Goal: Transaction & Acquisition: Book appointment/travel/reservation

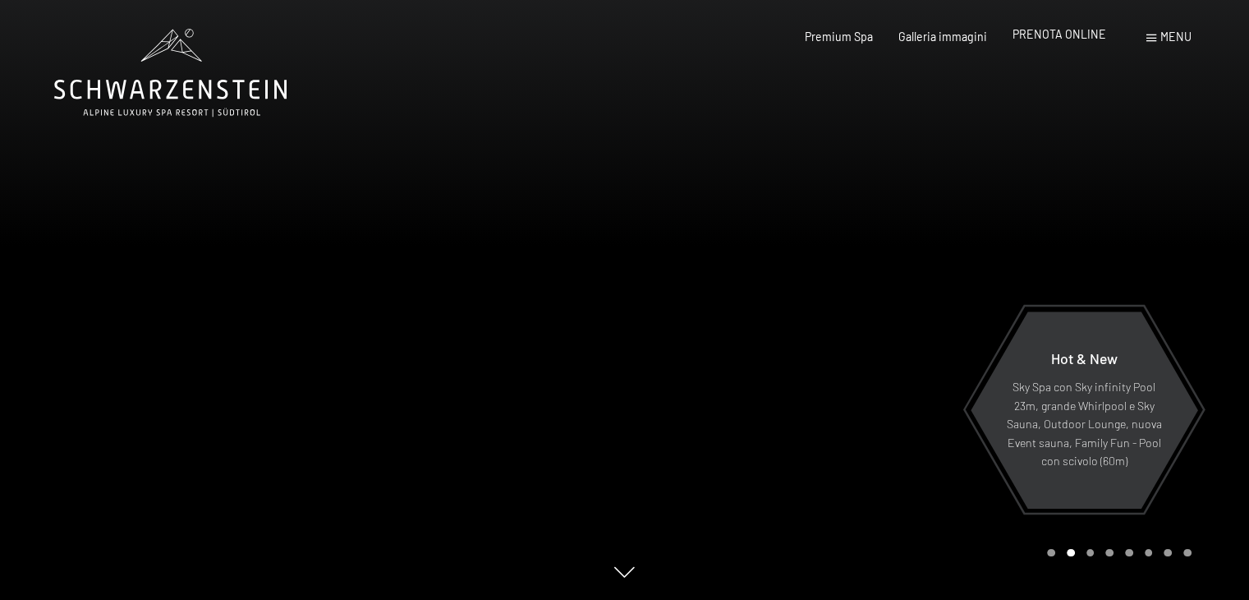
click at [1087, 38] on span "PRENOTA ONLINE" at bounding box center [1060, 34] width 94 height 14
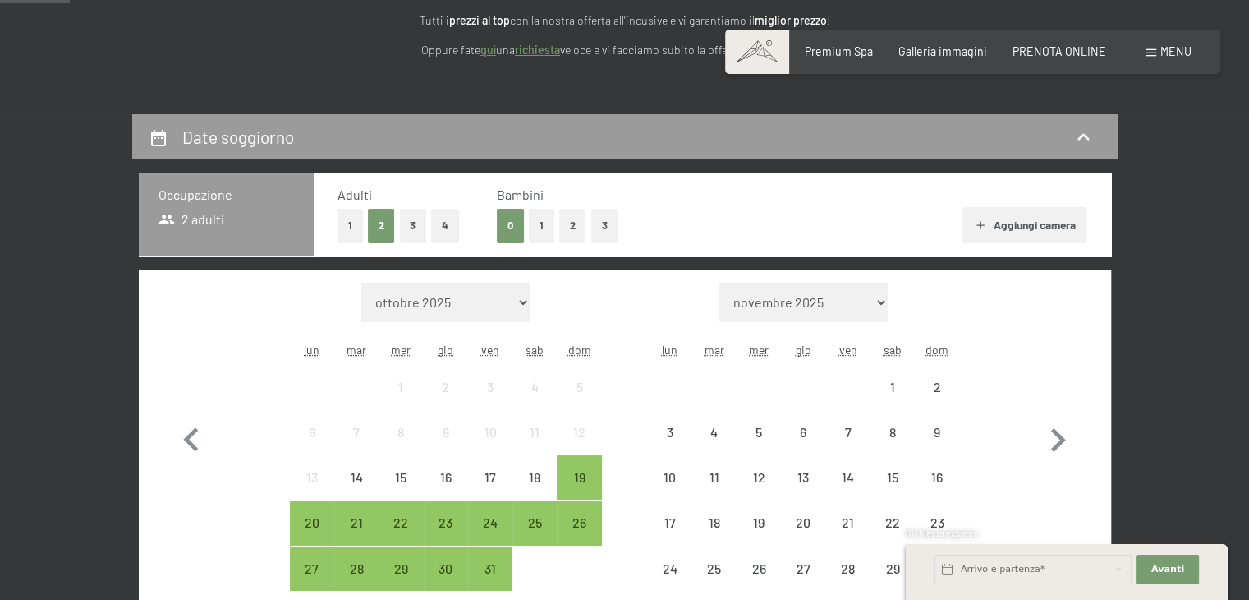
scroll to position [246, 0]
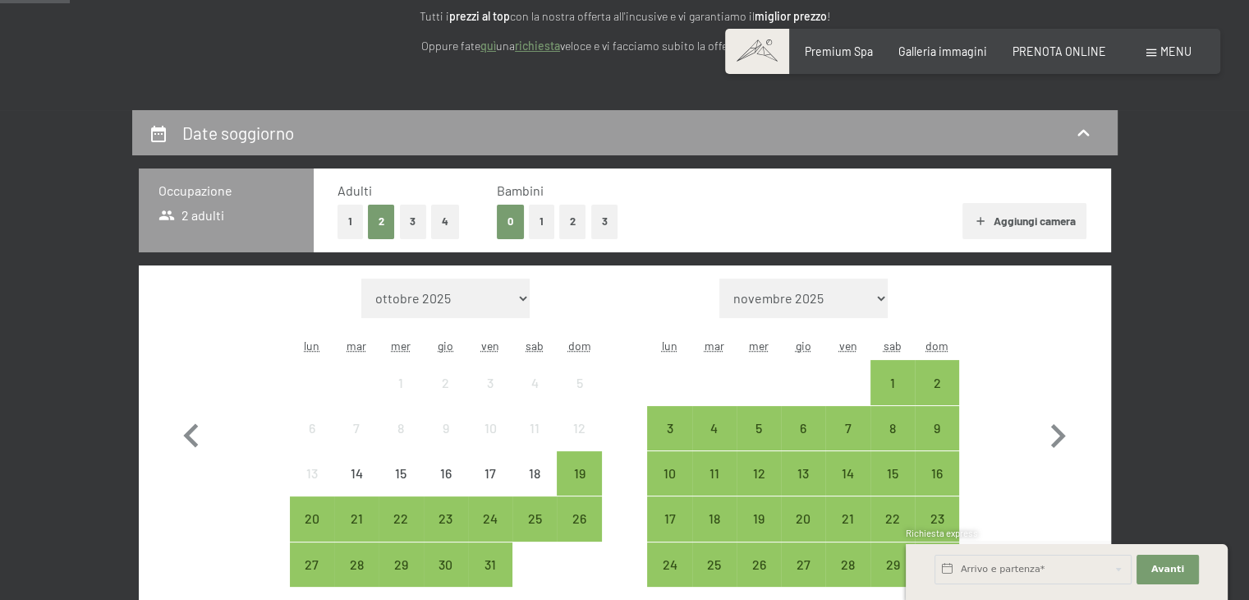
click at [568, 218] on button "2" at bounding box center [572, 221] width 27 height 34
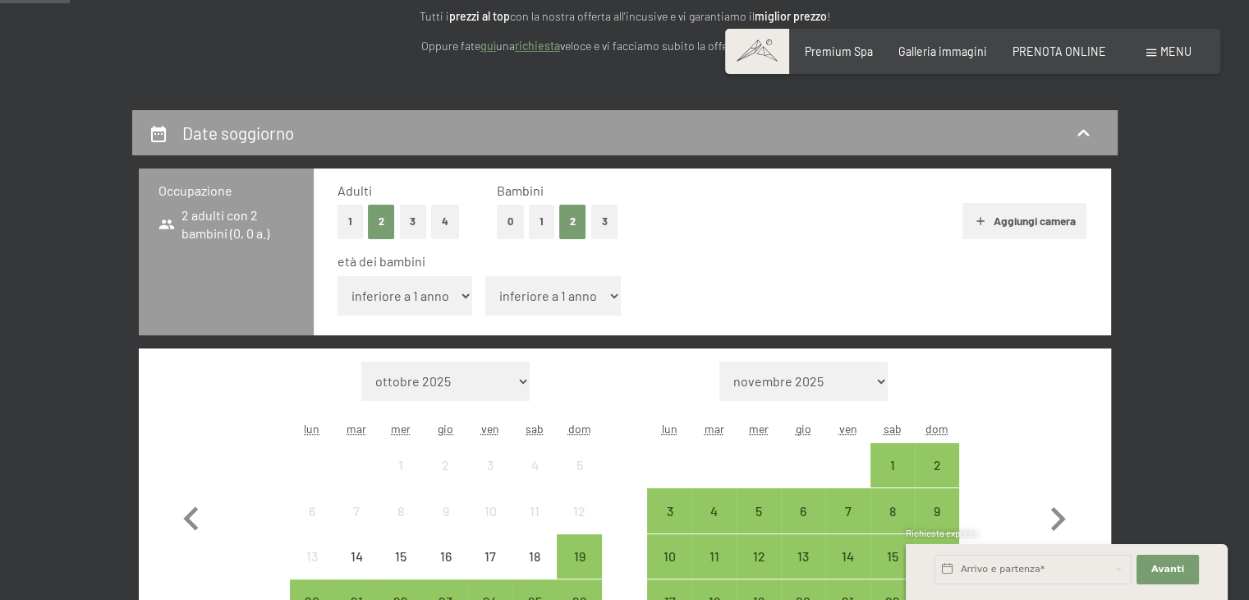
click at [348, 227] on button "1" at bounding box center [350, 221] width 25 height 34
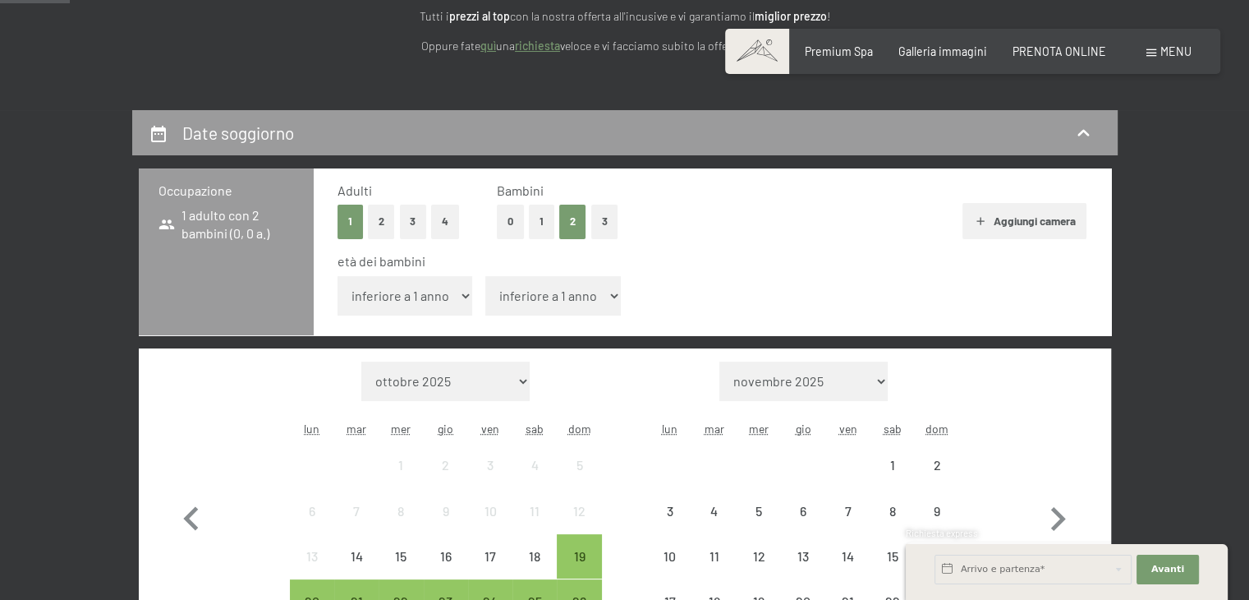
drag, startPoint x: 541, startPoint y: 225, endPoint x: 624, endPoint y: 222, distance: 83.0
click at [541, 224] on button "1" at bounding box center [541, 221] width 25 height 34
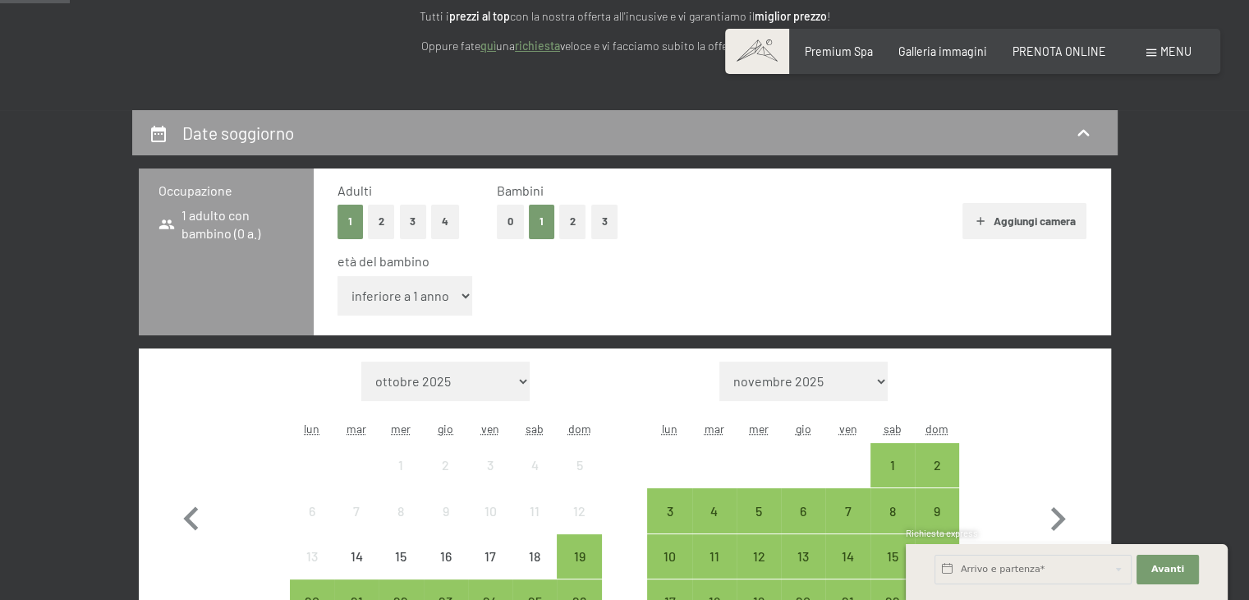
click at [983, 216] on icon "button" at bounding box center [980, 220] width 13 height 13
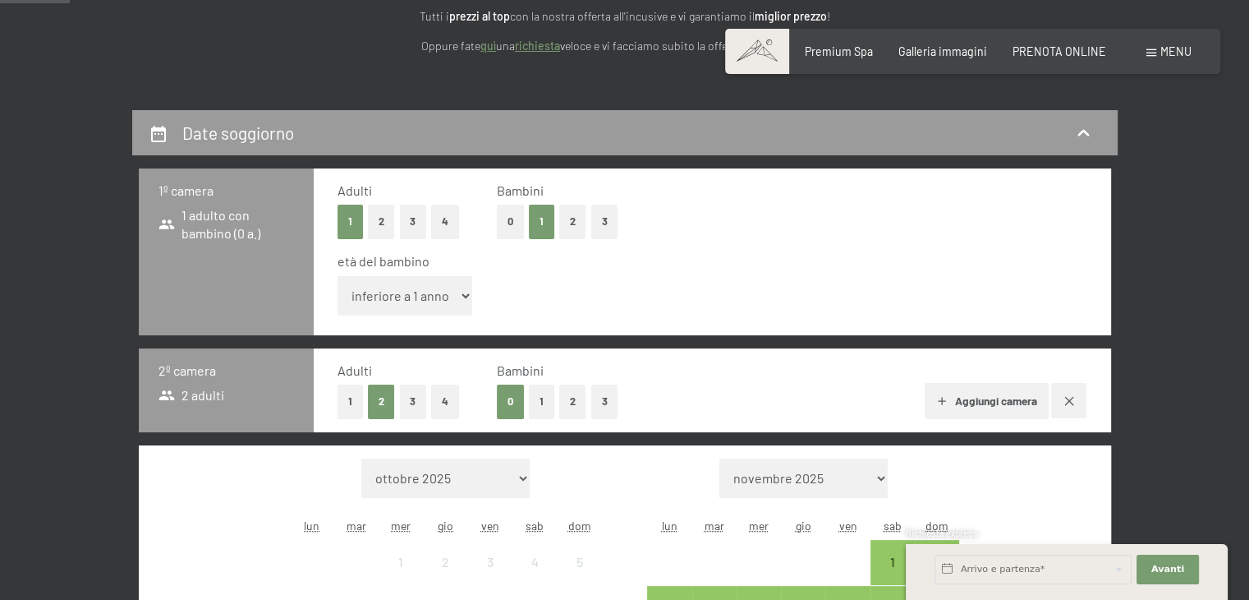
click at [443, 290] on select "inferiore a 1 anno 1 anno 2 anni 3 anni 4 anni 5 anni 6 anni 7 anni 8 anni 9 an…" at bounding box center [406, 295] width 136 height 39
select select "16"
click at [338, 276] on select "inferiore a 1 anno 1 anno 2 anni 3 anni 4 anni 5 anni 6 anni 7 anni 8 anni 9 an…" at bounding box center [406, 295] width 136 height 39
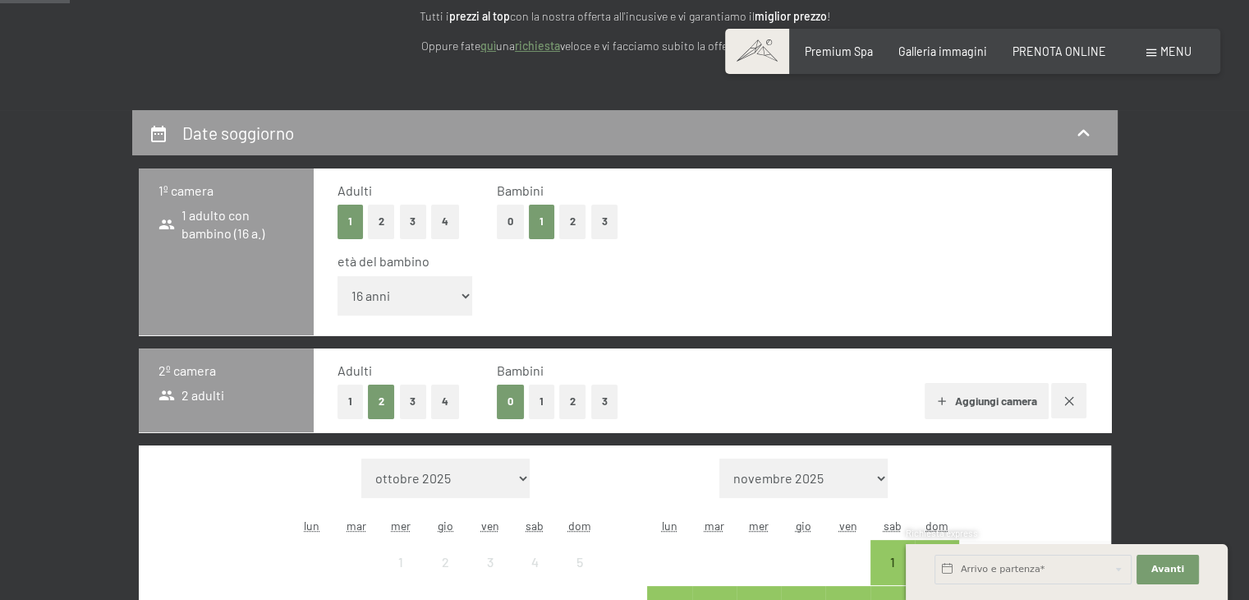
click at [350, 408] on button "1" at bounding box center [350, 401] width 25 height 34
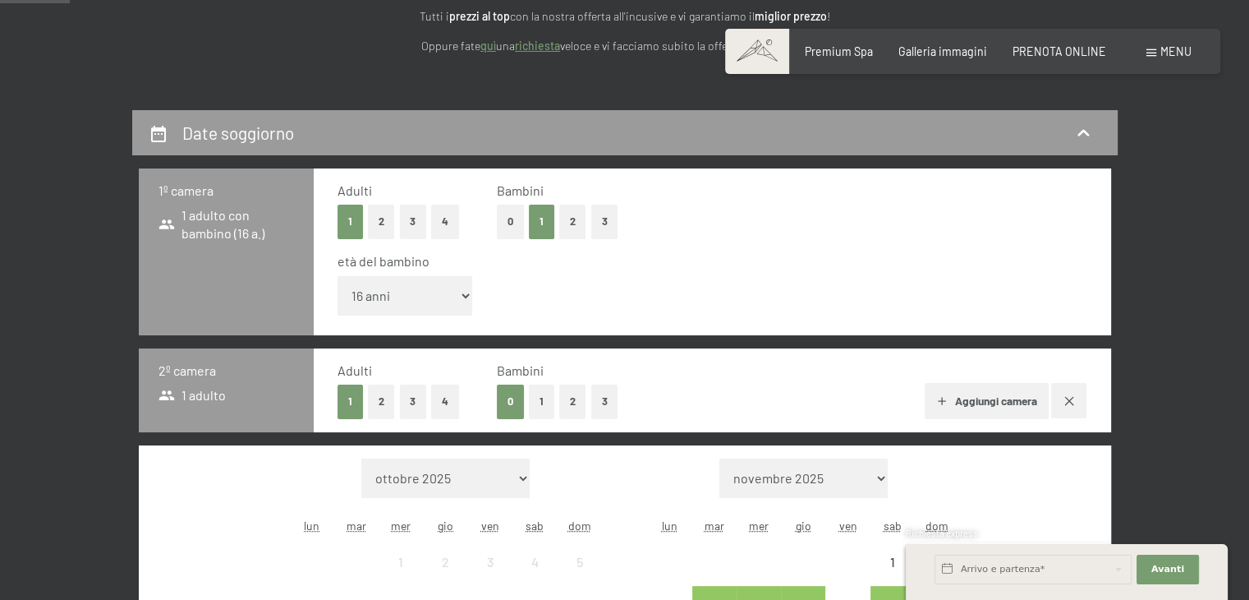
click at [546, 401] on button "1" at bounding box center [541, 401] width 25 height 34
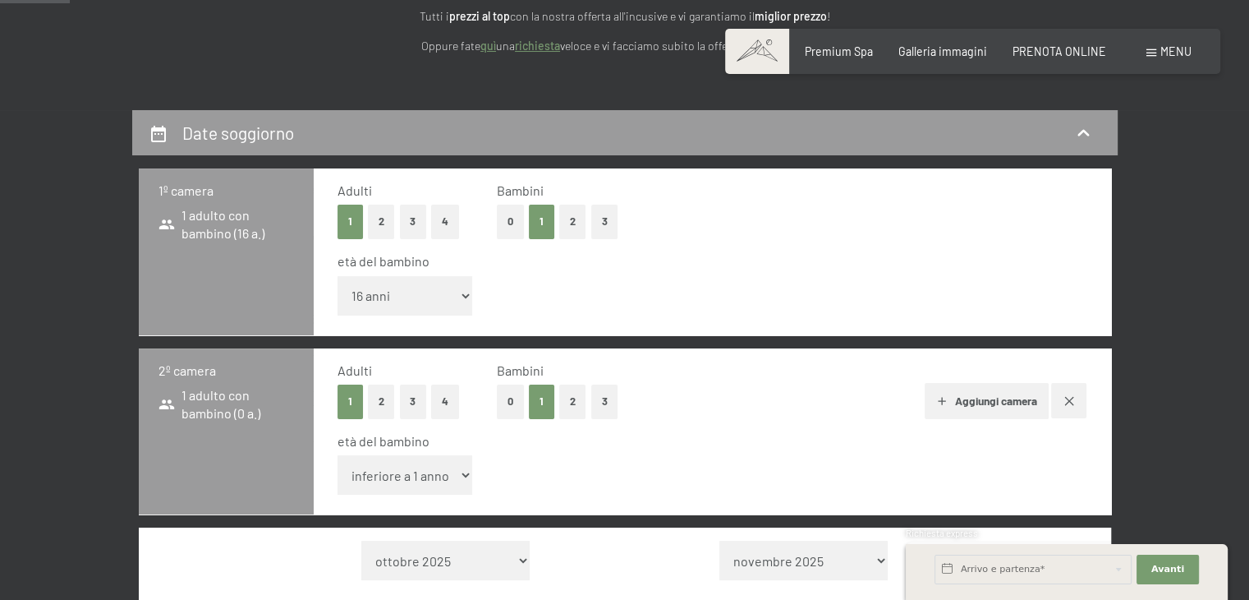
click at [418, 480] on select "inferiore a 1 anno 1 anno 2 anni 3 anni 4 anni 5 anni 6 anni 7 anni 8 anni 9 an…" at bounding box center [406, 474] width 136 height 39
select select "12"
click at [338, 455] on select "inferiore a 1 anno 1 anno 2 anni 3 anni 4 anni 5 anni 6 anni 7 anni 8 anni 9 an…" at bounding box center [406, 474] width 136 height 39
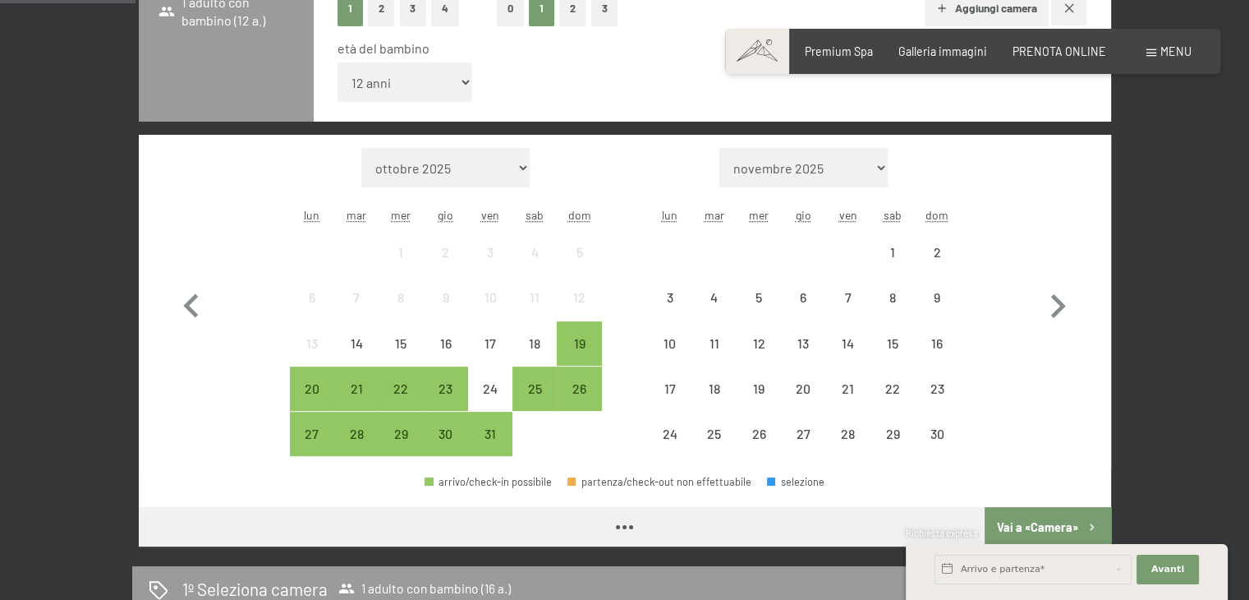
scroll to position [739, 0]
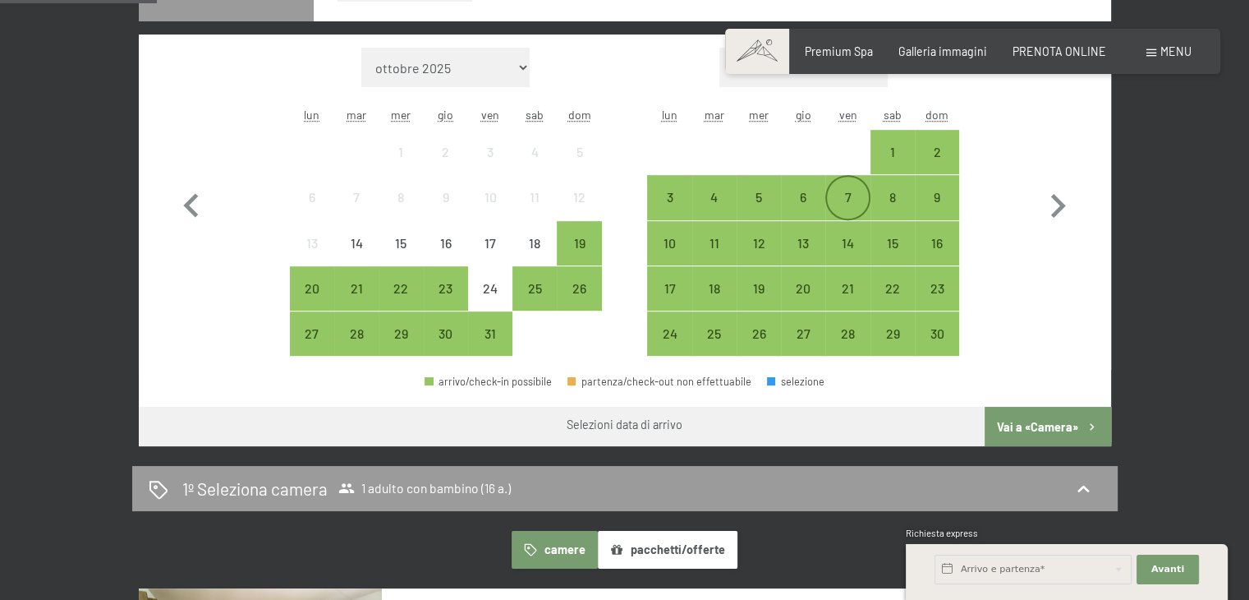
click at [848, 203] on div "7" at bounding box center [847, 211] width 41 height 41
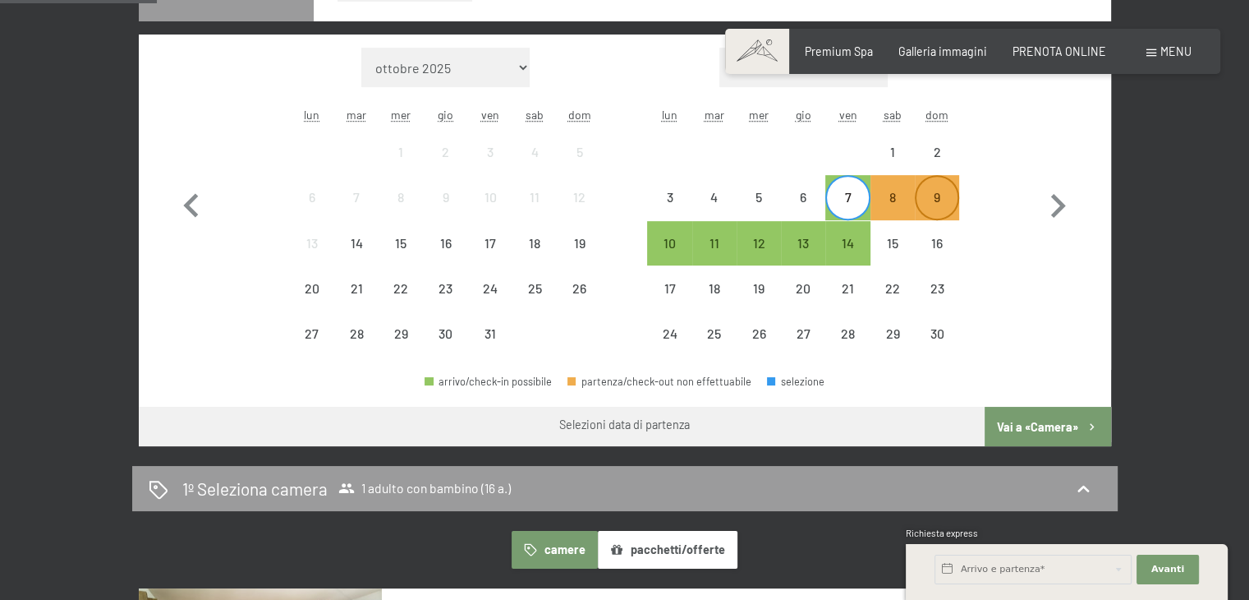
click at [940, 200] on div "9" at bounding box center [937, 211] width 41 height 41
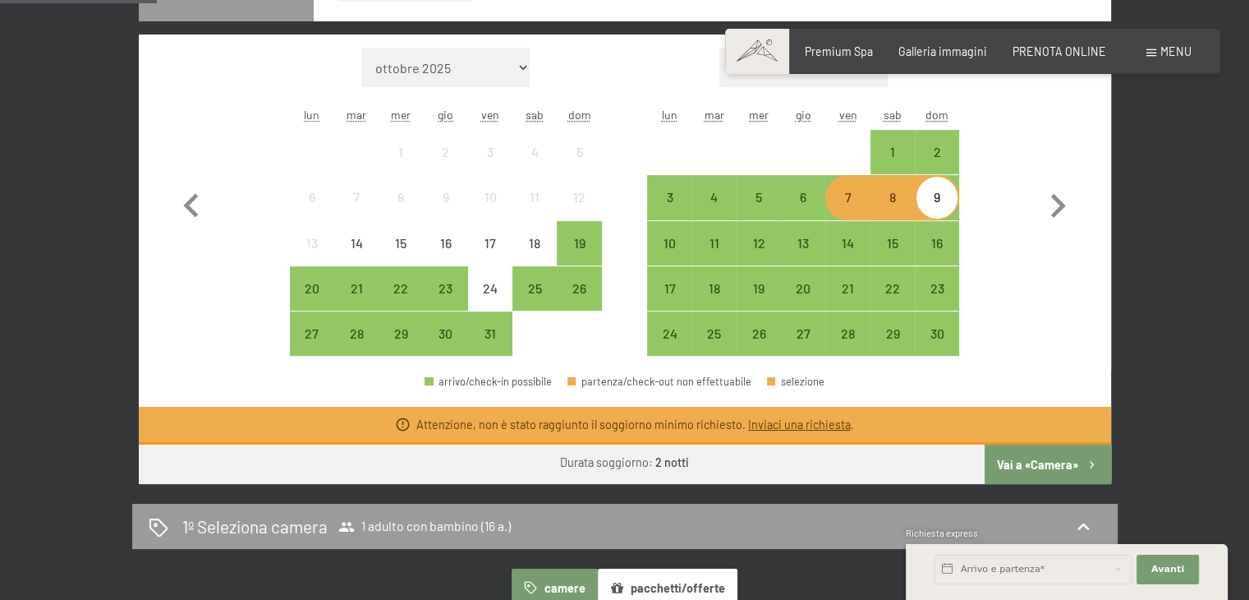
click at [1028, 464] on button "Vai a «Camera»" at bounding box center [1048, 463] width 126 height 39
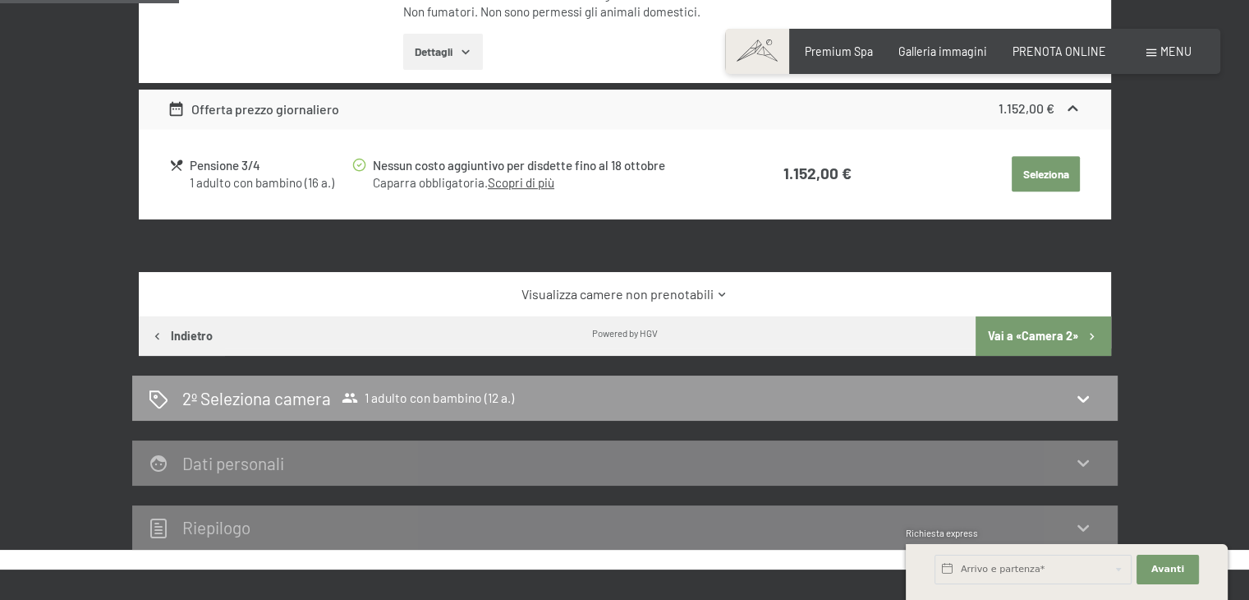
scroll to position [356, 0]
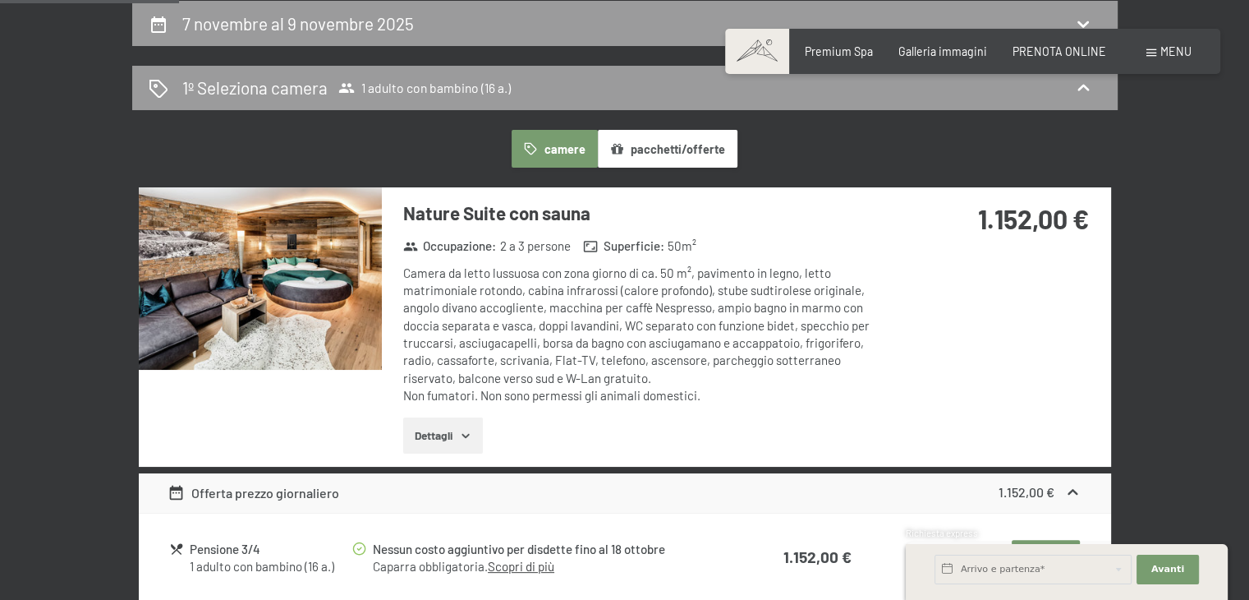
click at [466, 432] on icon "button" at bounding box center [465, 435] width 13 height 13
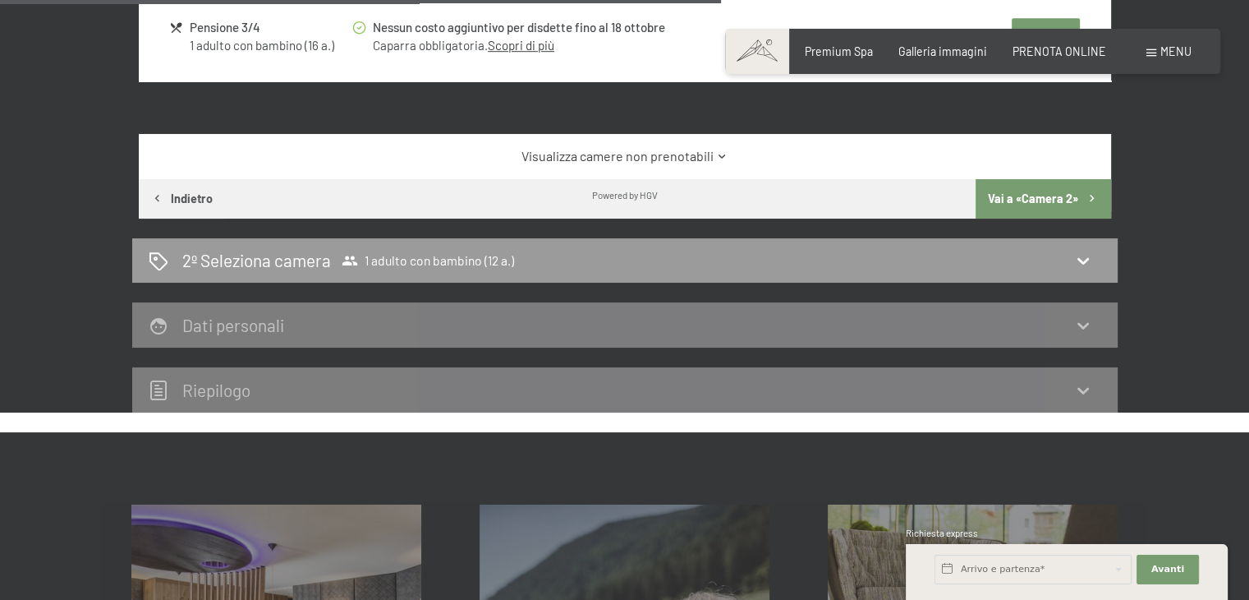
scroll to position [1095, 0]
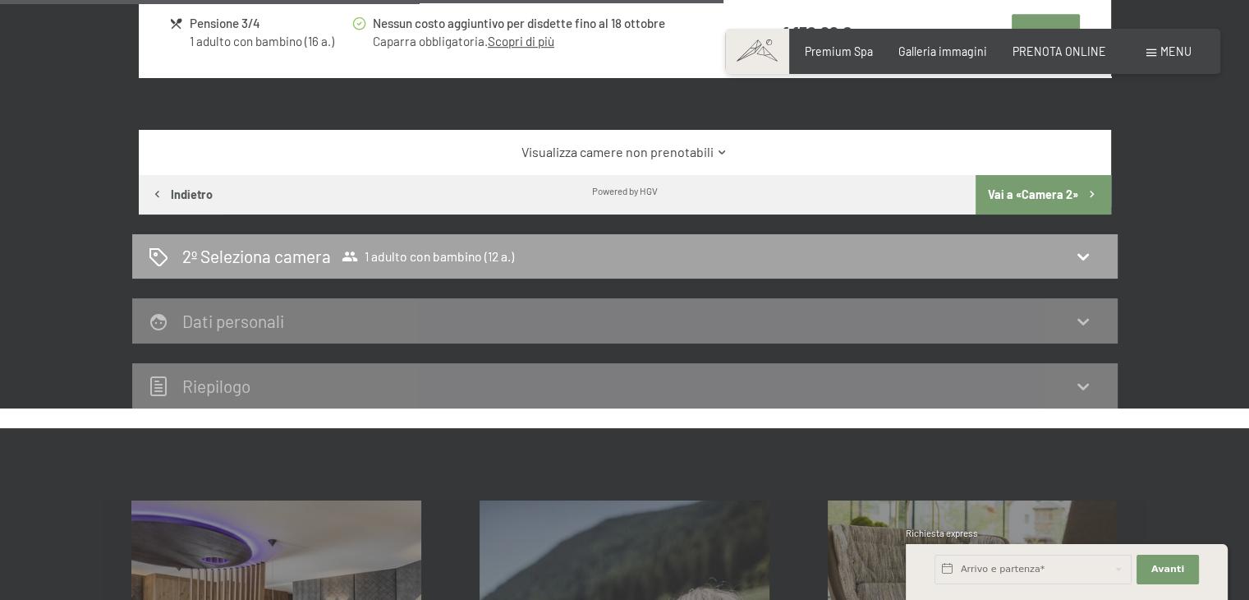
click at [1071, 250] on div "2º Seleziona camera 1 adulto con bambino (12 a.)" at bounding box center [625, 256] width 953 height 24
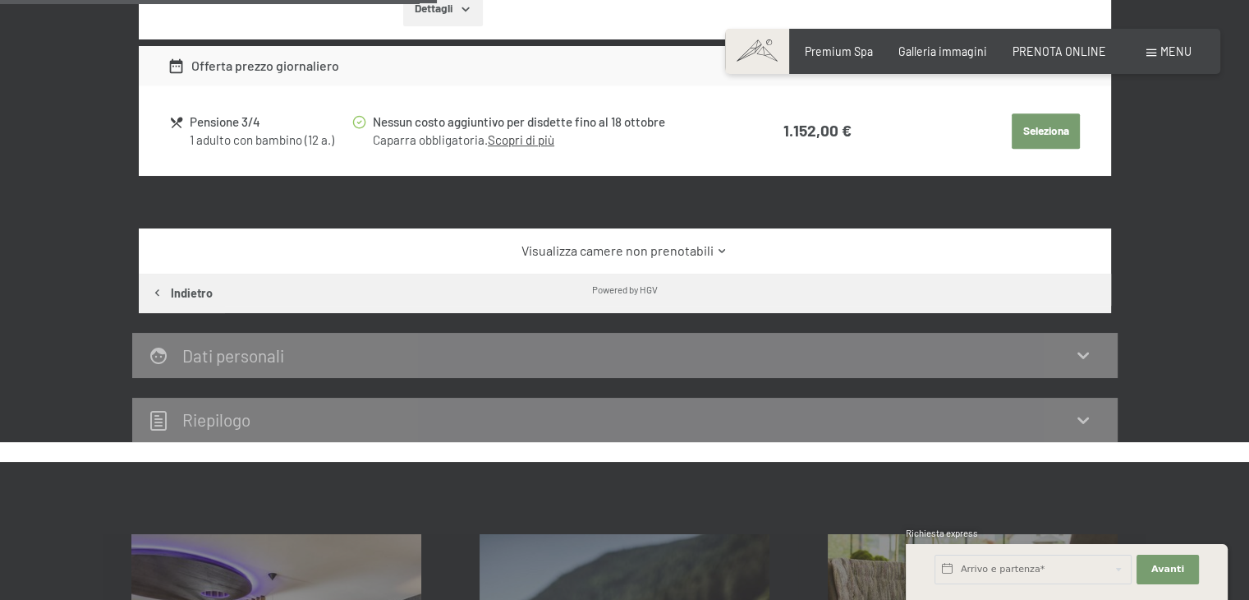
scroll to position [848, 0]
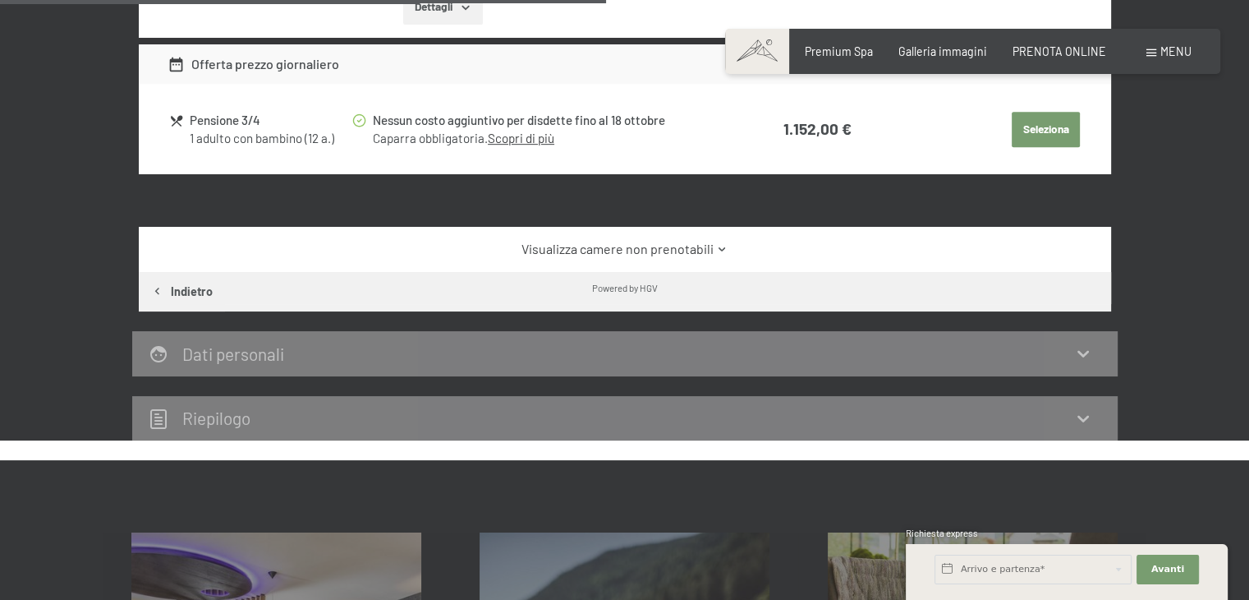
click at [1059, 362] on div "Dati personali" at bounding box center [625, 354] width 953 height 24
click at [1081, 356] on icon at bounding box center [1083, 353] width 20 height 20
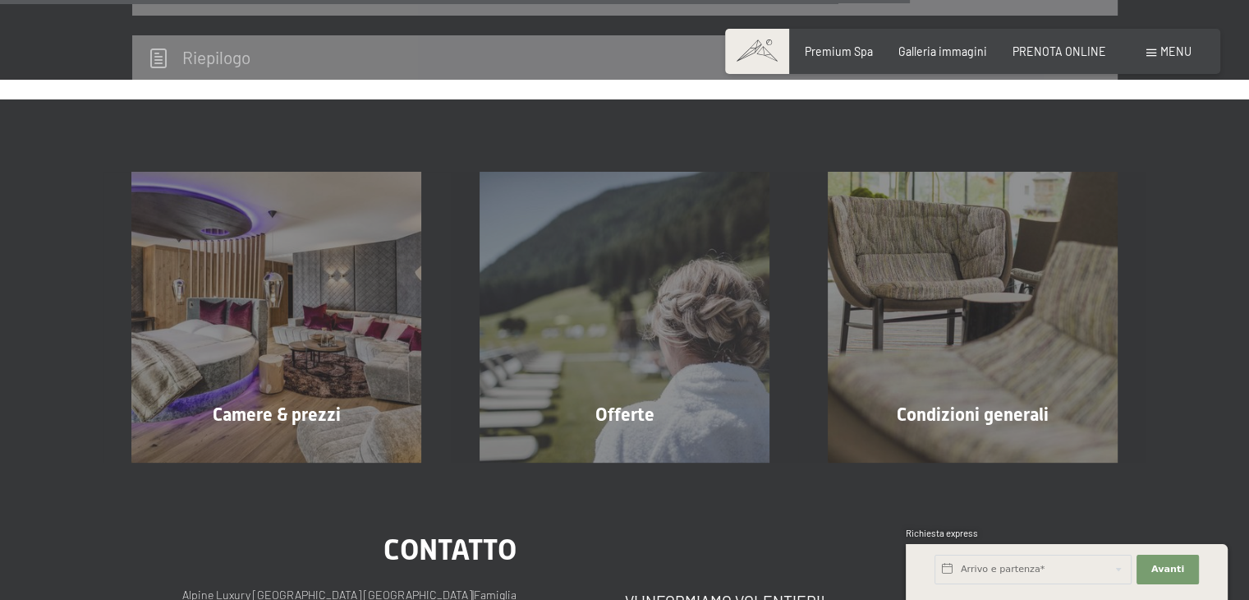
scroll to position [1341, 0]
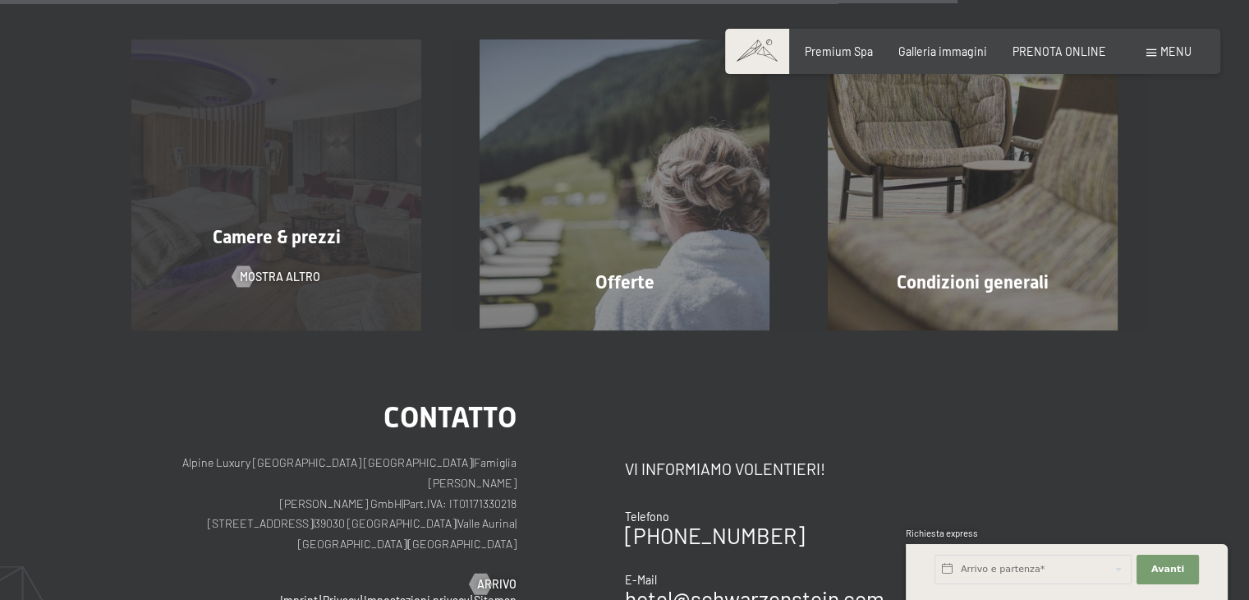
click at [330, 232] on span "Camere & prezzi" at bounding box center [277, 237] width 128 height 21
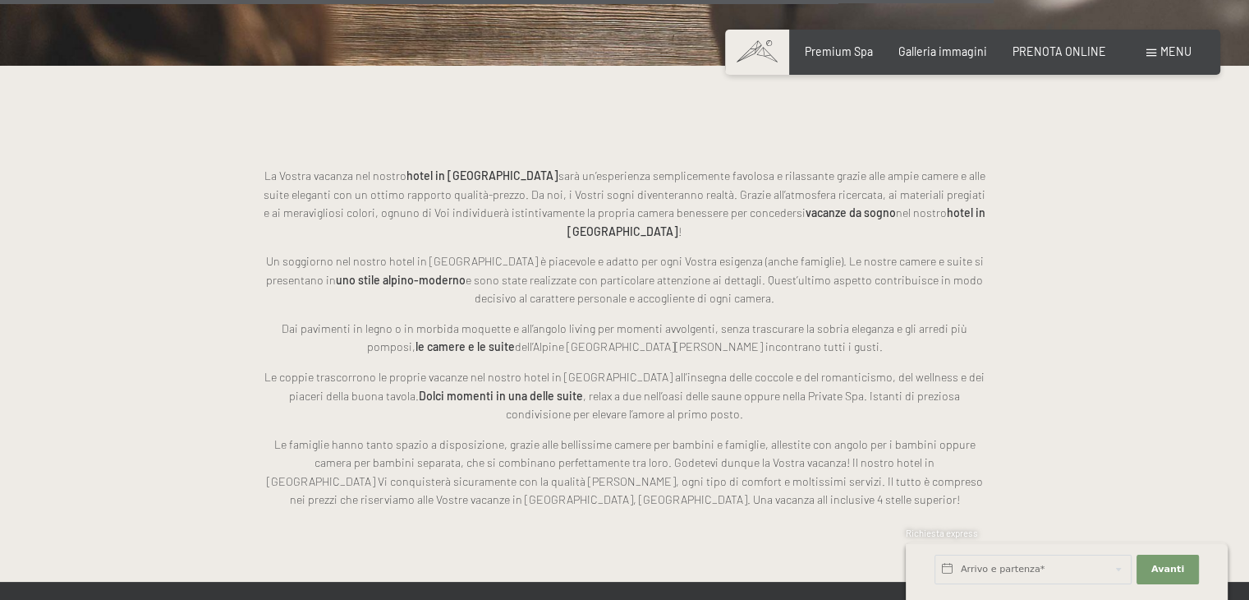
scroll to position [3696, 0]
